Goal: Navigation & Orientation: Understand site structure

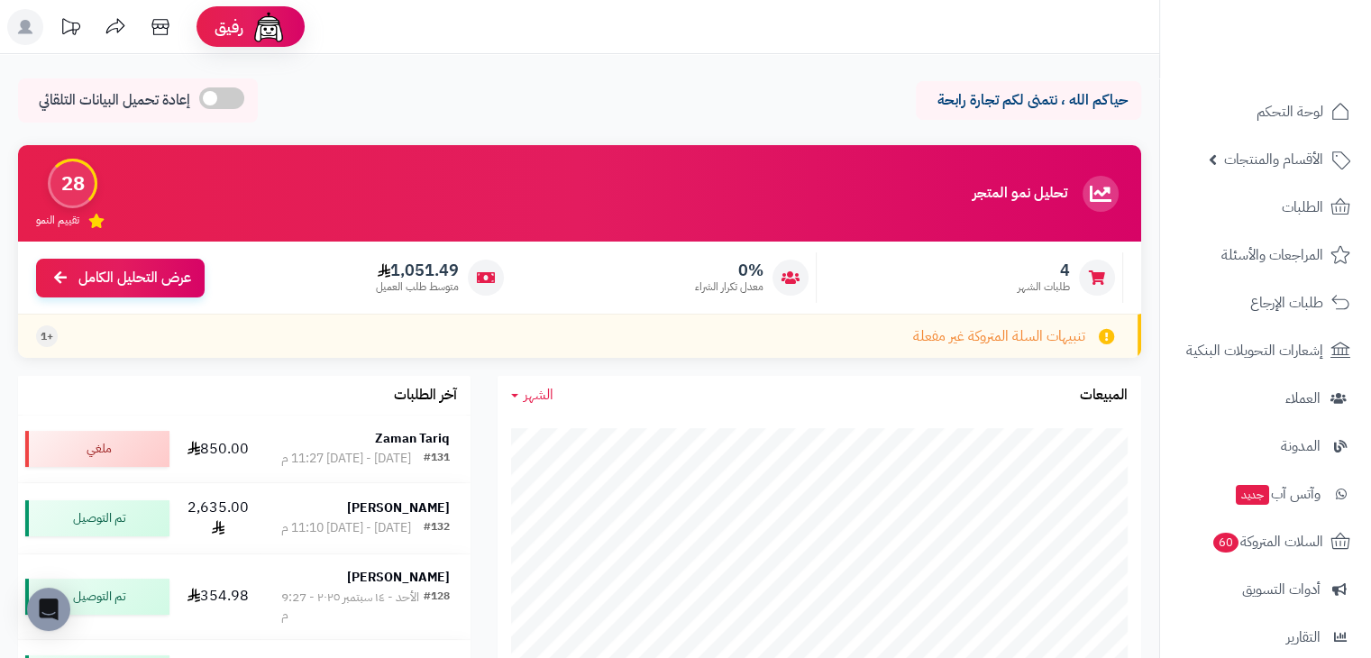
click at [118, 26] on icon at bounding box center [115, 27] width 36 height 36
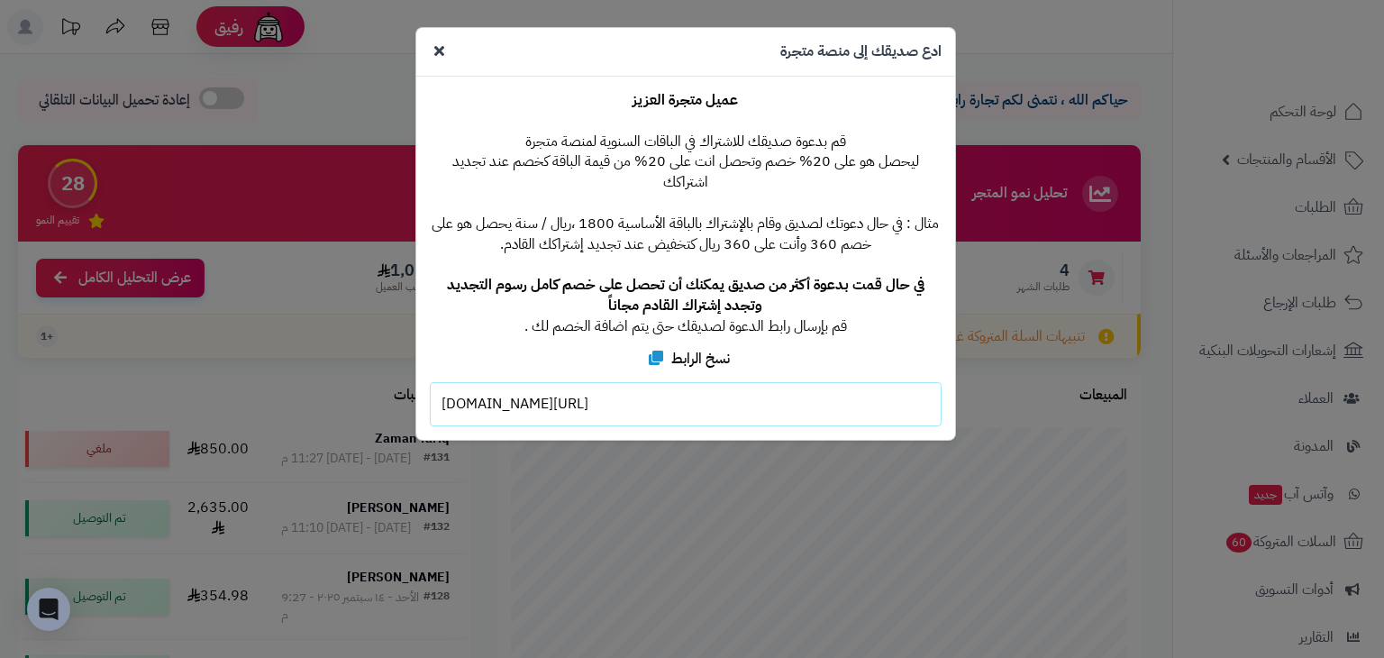
click at [440, 51] on icon at bounding box center [439, 50] width 10 height 14
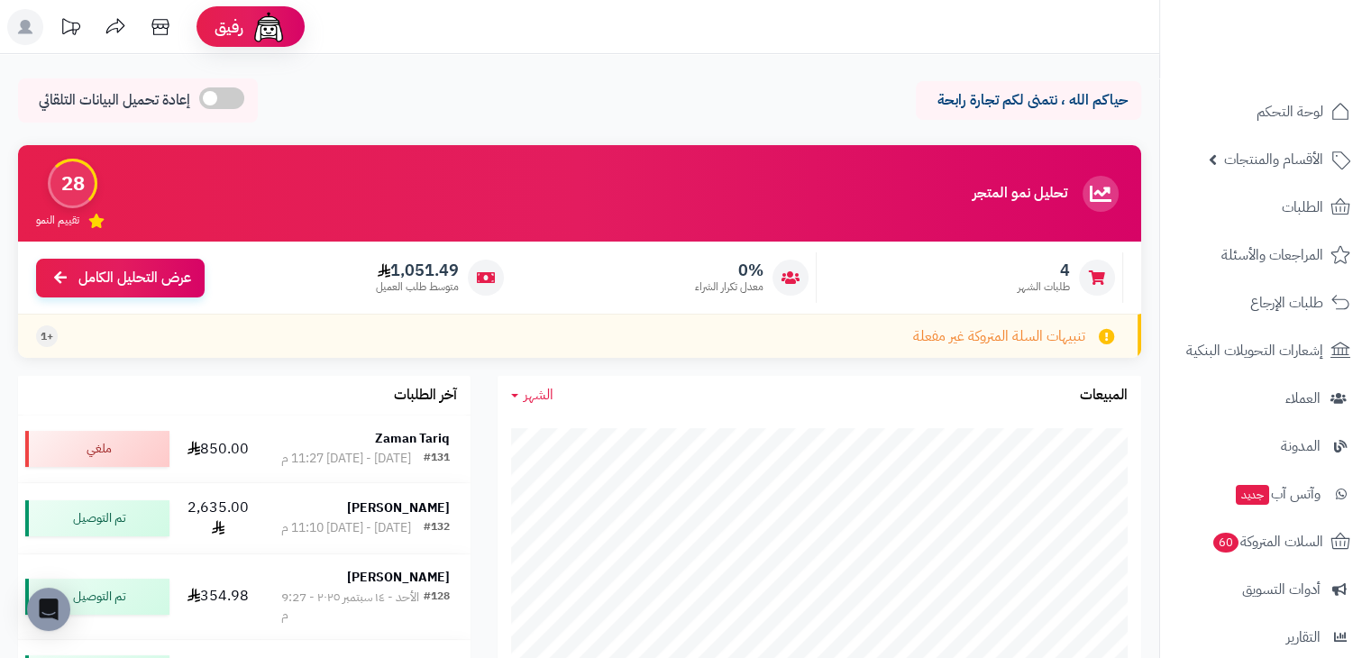
click at [72, 33] on icon at bounding box center [71, 26] width 18 height 16
click at [511, 117] on div "حياكم الله ، نتمنى لكم تجارة رابحة إعادة تحميل البيانات التلقائي" at bounding box center [579, 104] width 1123 height 53
